Goal: Navigation & Orientation: Find specific page/section

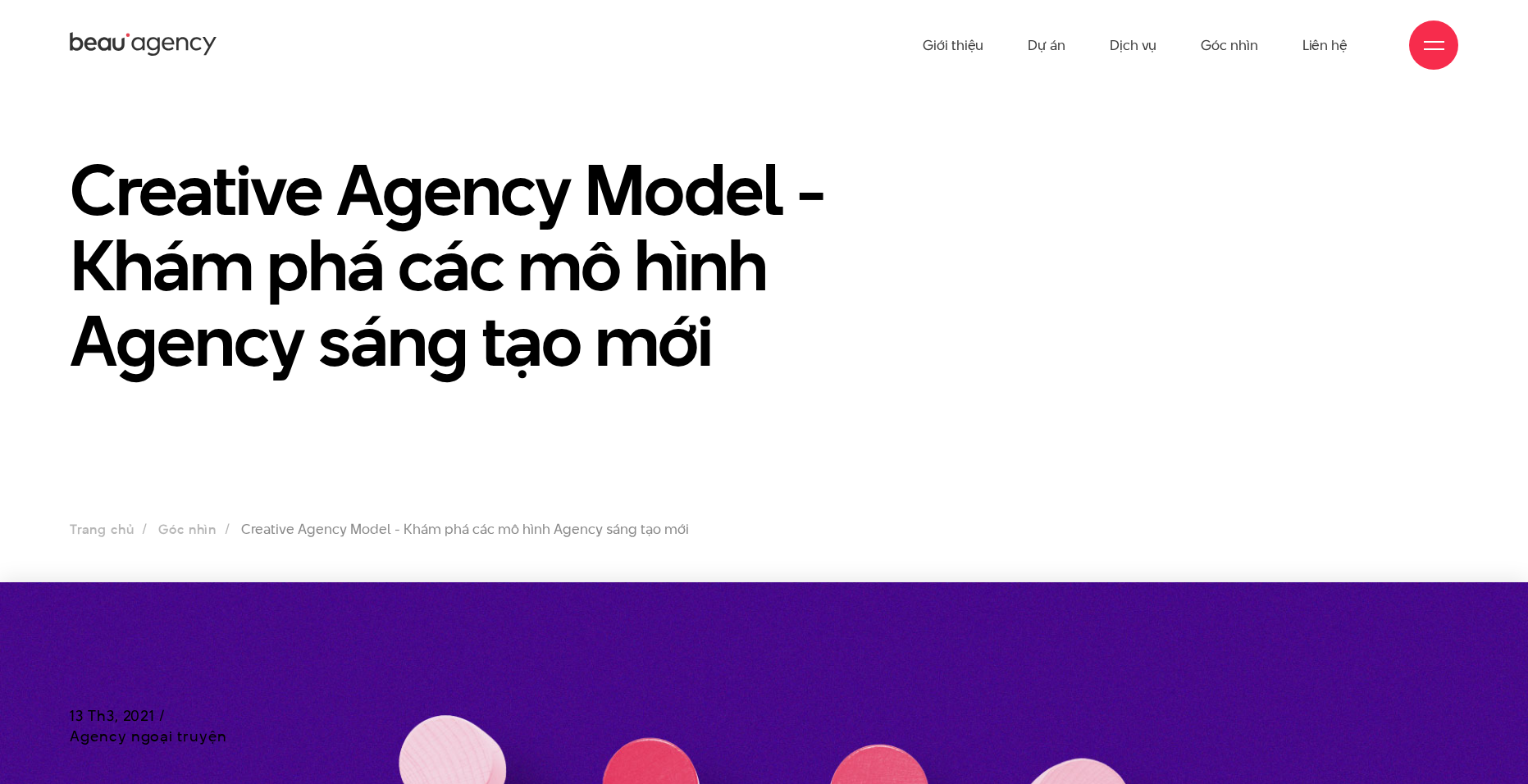
click at [166, 45] on icon at bounding box center [168, 44] width 13 height 13
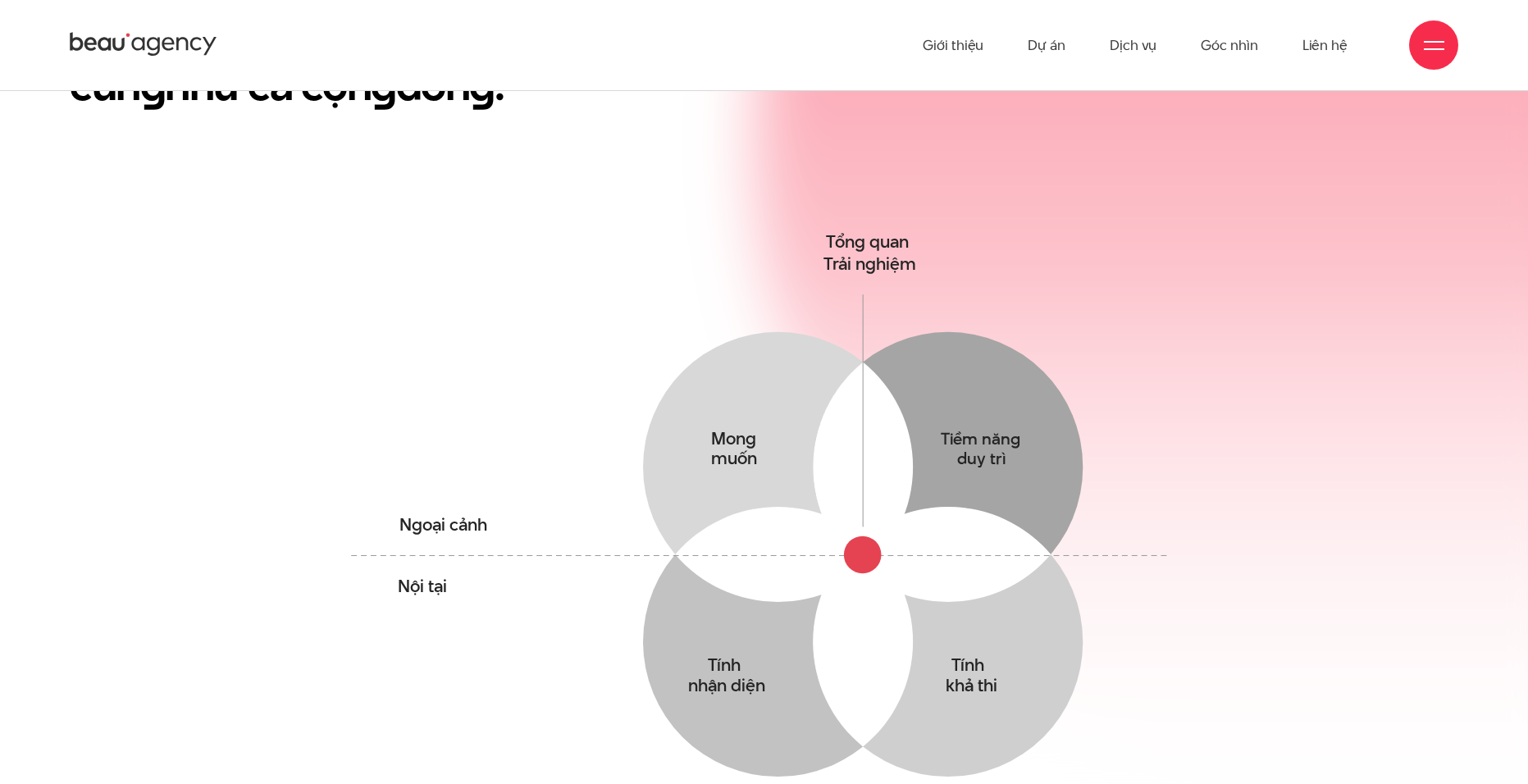
scroll to position [1066, 0]
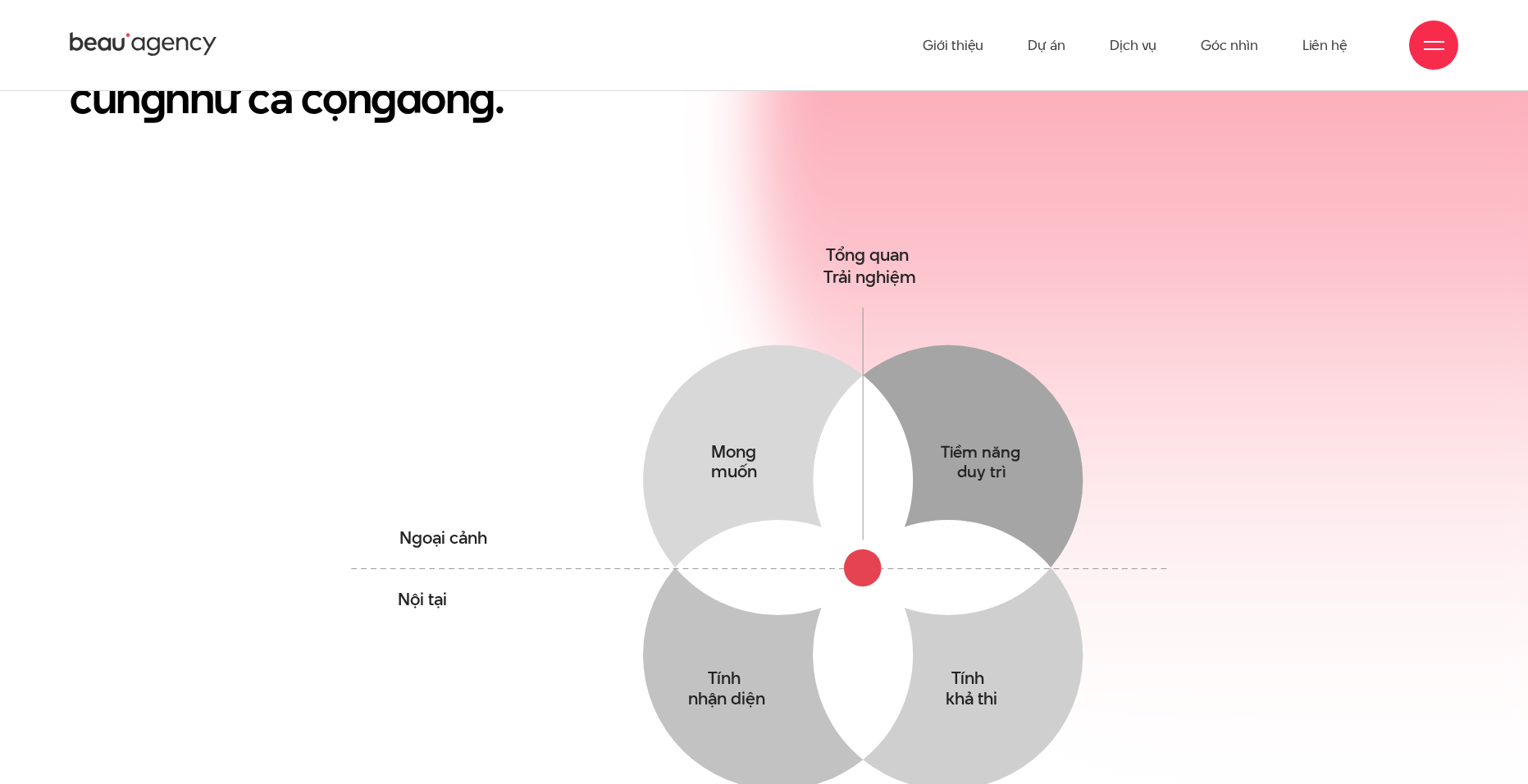
click at [569, 658] on icon "Mong muốn Thấu hiểu mong muốn yếu tố tác động & Hành vi của khách hàng Tiềm năn…" at bounding box center [764, 565] width 847 height 652
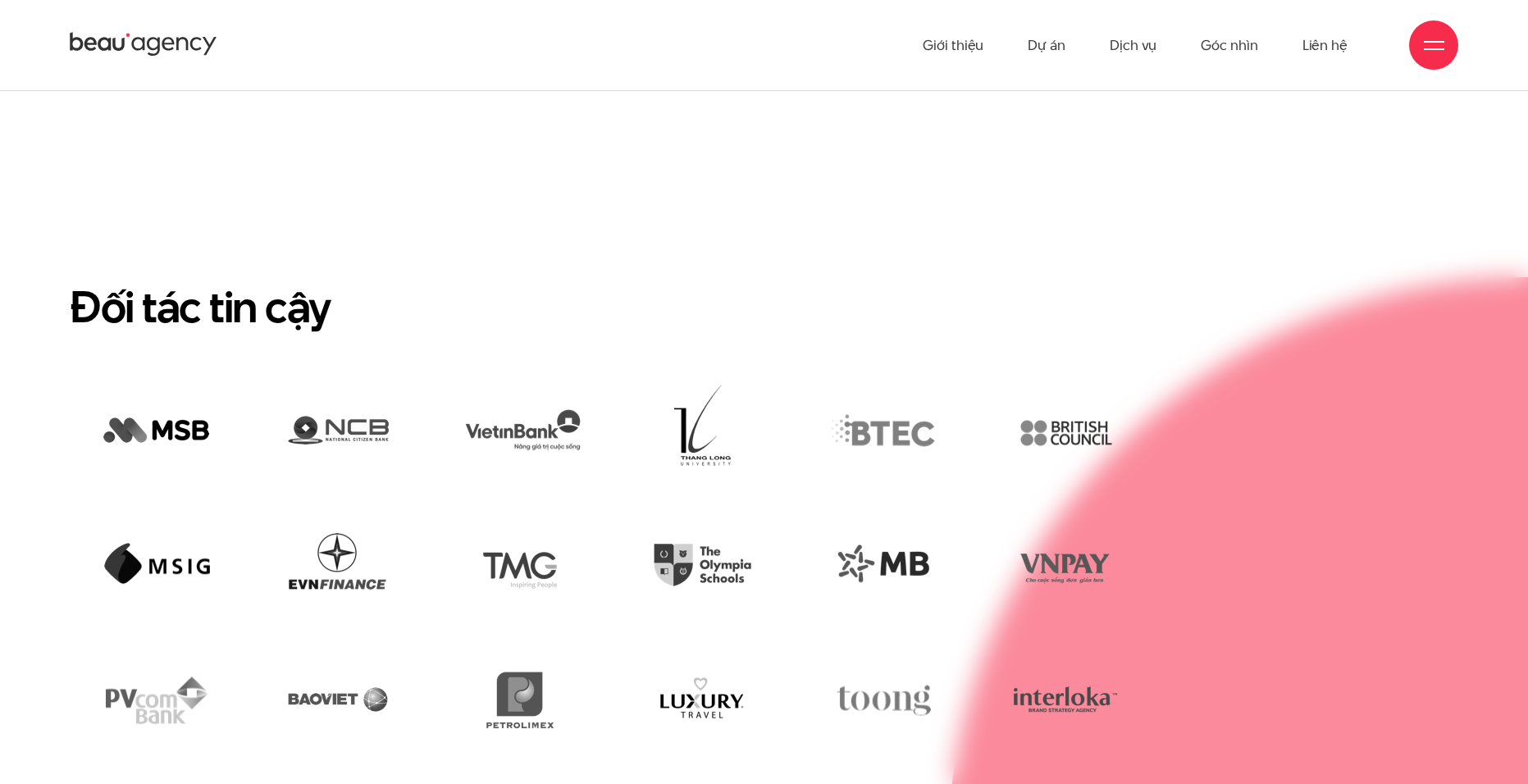
scroll to position [3797, 0]
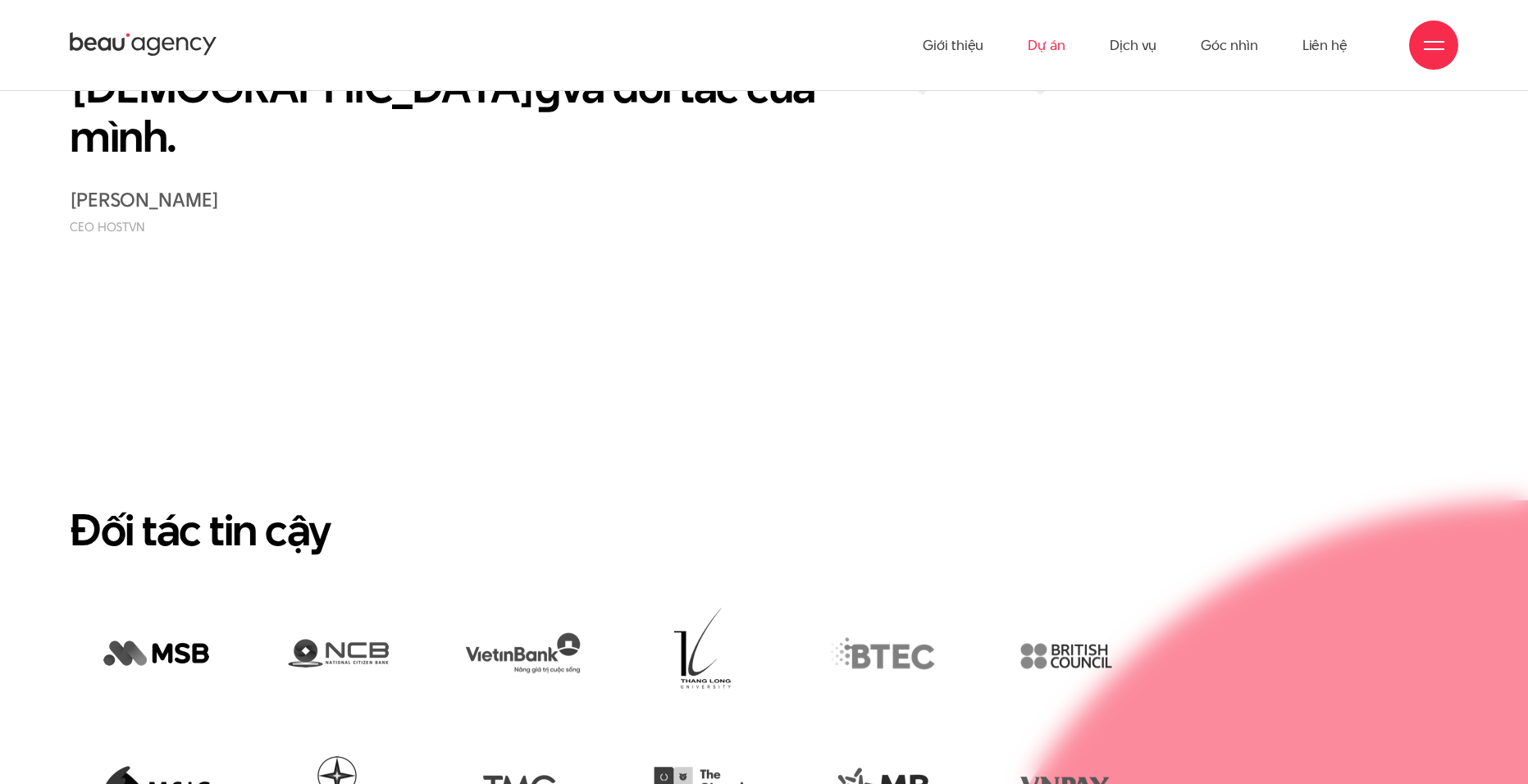
click at [1044, 46] on link "Dự án" at bounding box center [1045, 45] width 37 height 90
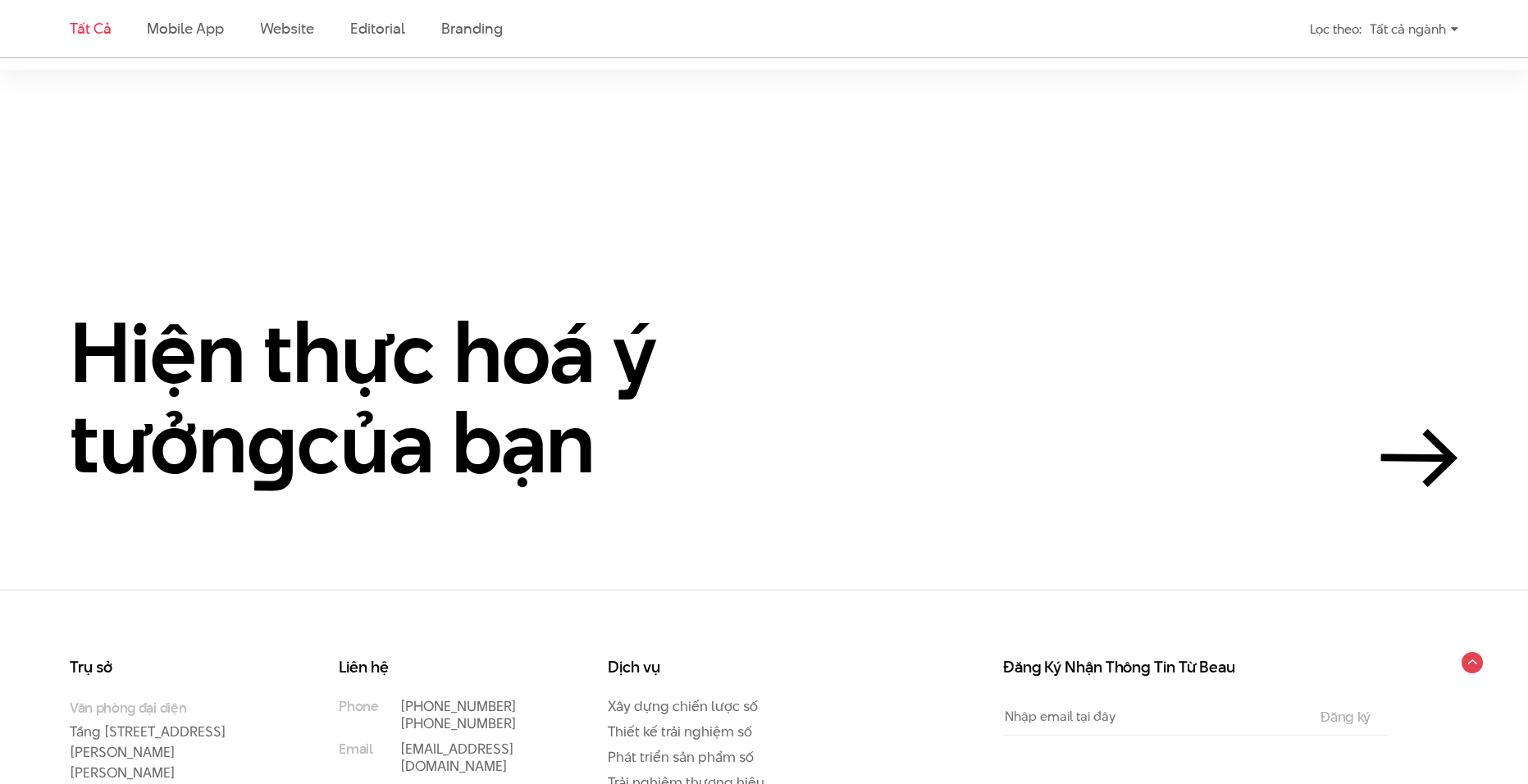
scroll to position [4428, 0]
